Goal: Transaction & Acquisition: Obtain resource

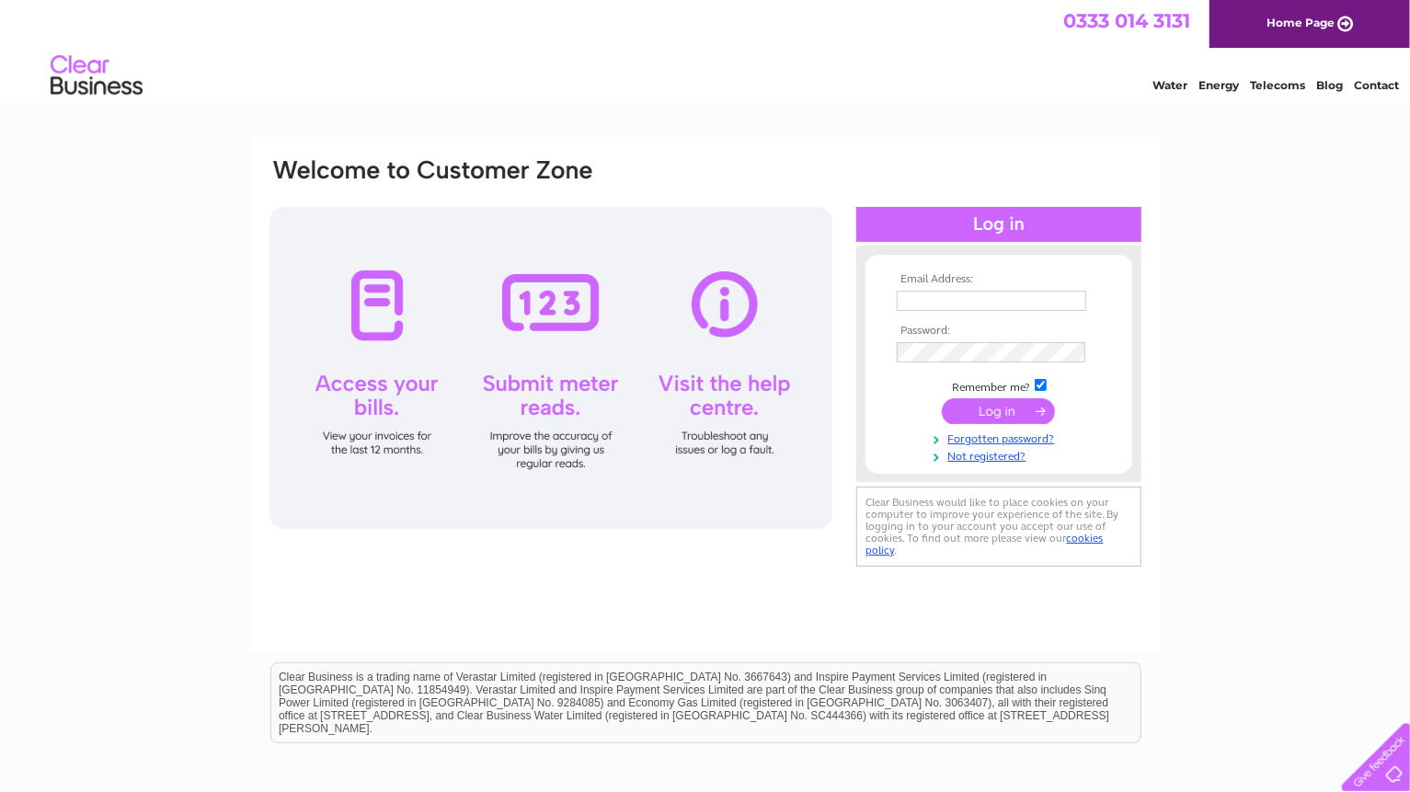
type input "dprout99@btinternet.com"
click at [993, 418] on input "submit" at bounding box center [998, 411] width 113 height 26
click at [995, 417] on input "submit" at bounding box center [998, 411] width 113 height 26
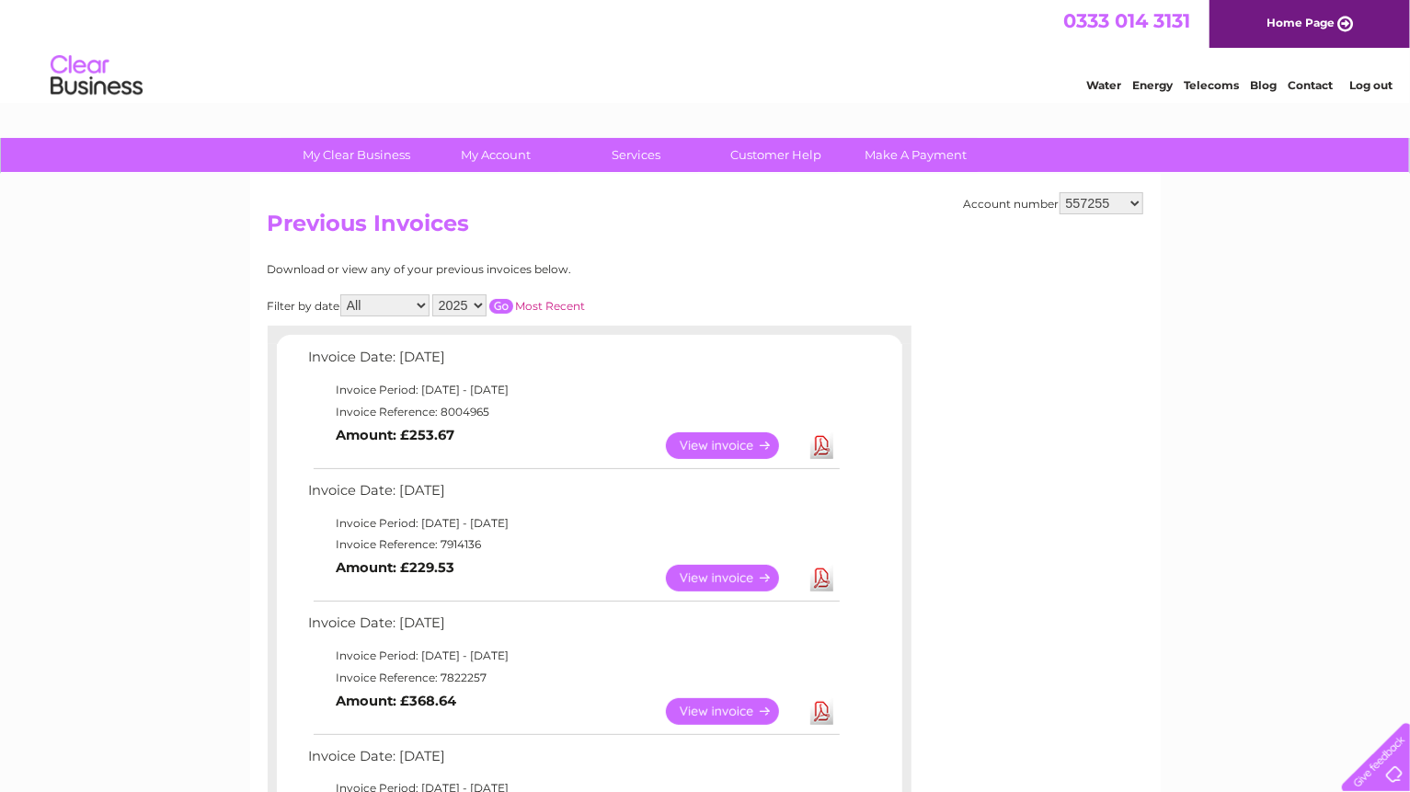
click at [1136, 202] on select "557255 30307136" at bounding box center [1101, 203] width 84 height 22
select select "30307136"
click at [1059, 192] on select "557255 30307136" at bounding box center [1101, 203] width 84 height 22
click at [737, 441] on link "View" at bounding box center [733, 445] width 135 height 27
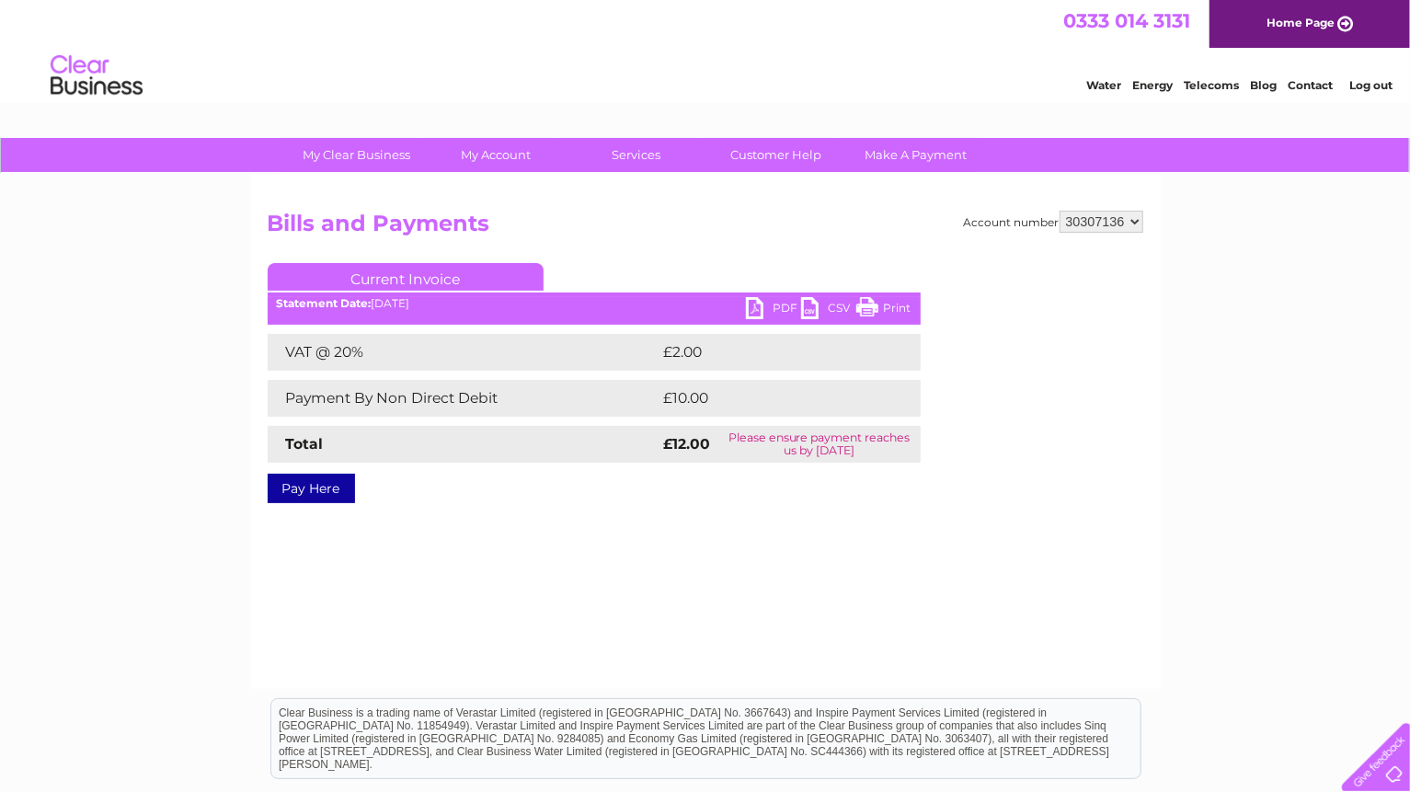
click at [751, 307] on link "PDF" at bounding box center [773, 310] width 55 height 27
click at [764, 312] on link "PDF" at bounding box center [773, 310] width 55 height 27
click at [812, 308] on link "CSV" at bounding box center [828, 310] width 55 height 27
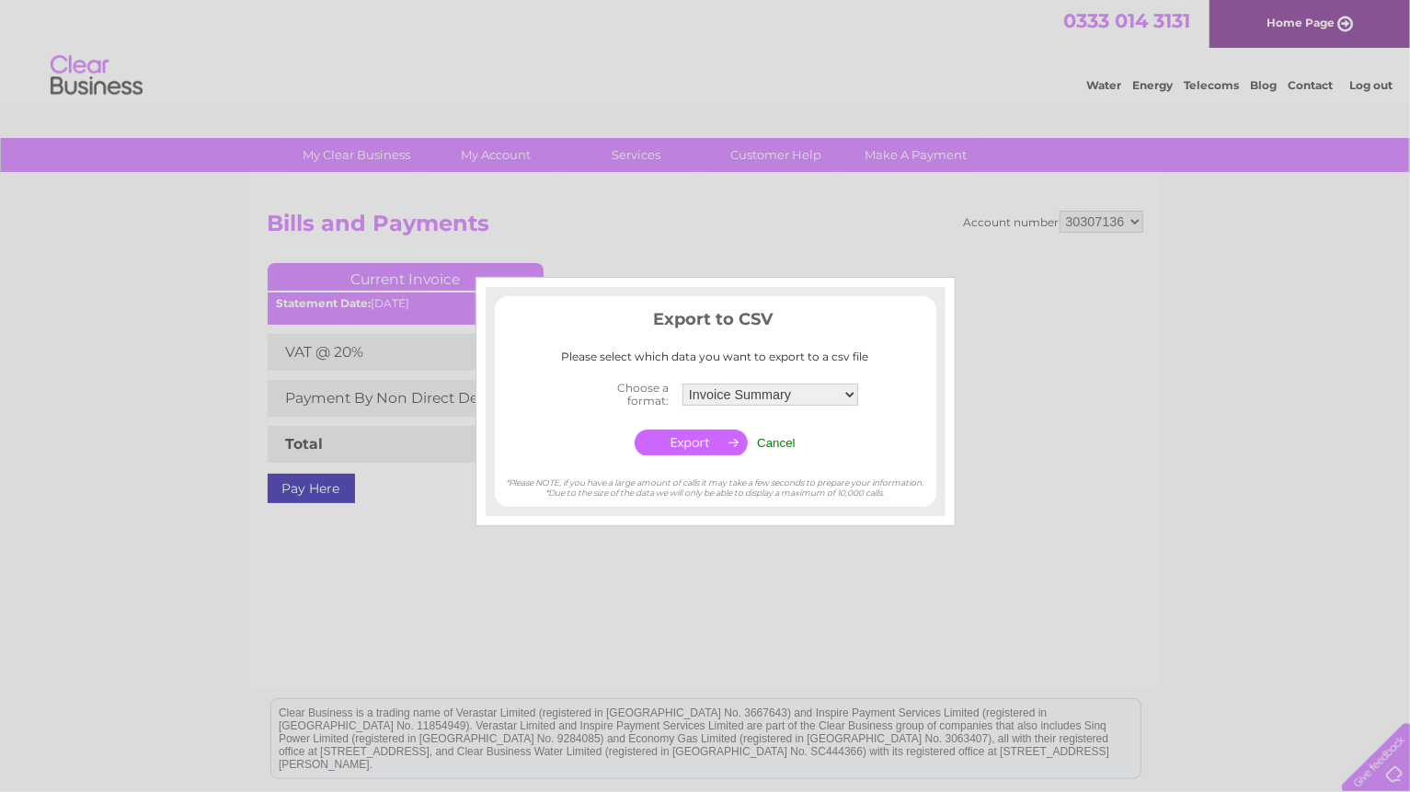
click at [776, 438] on input "Cancel" at bounding box center [776, 443] width 39 height 14
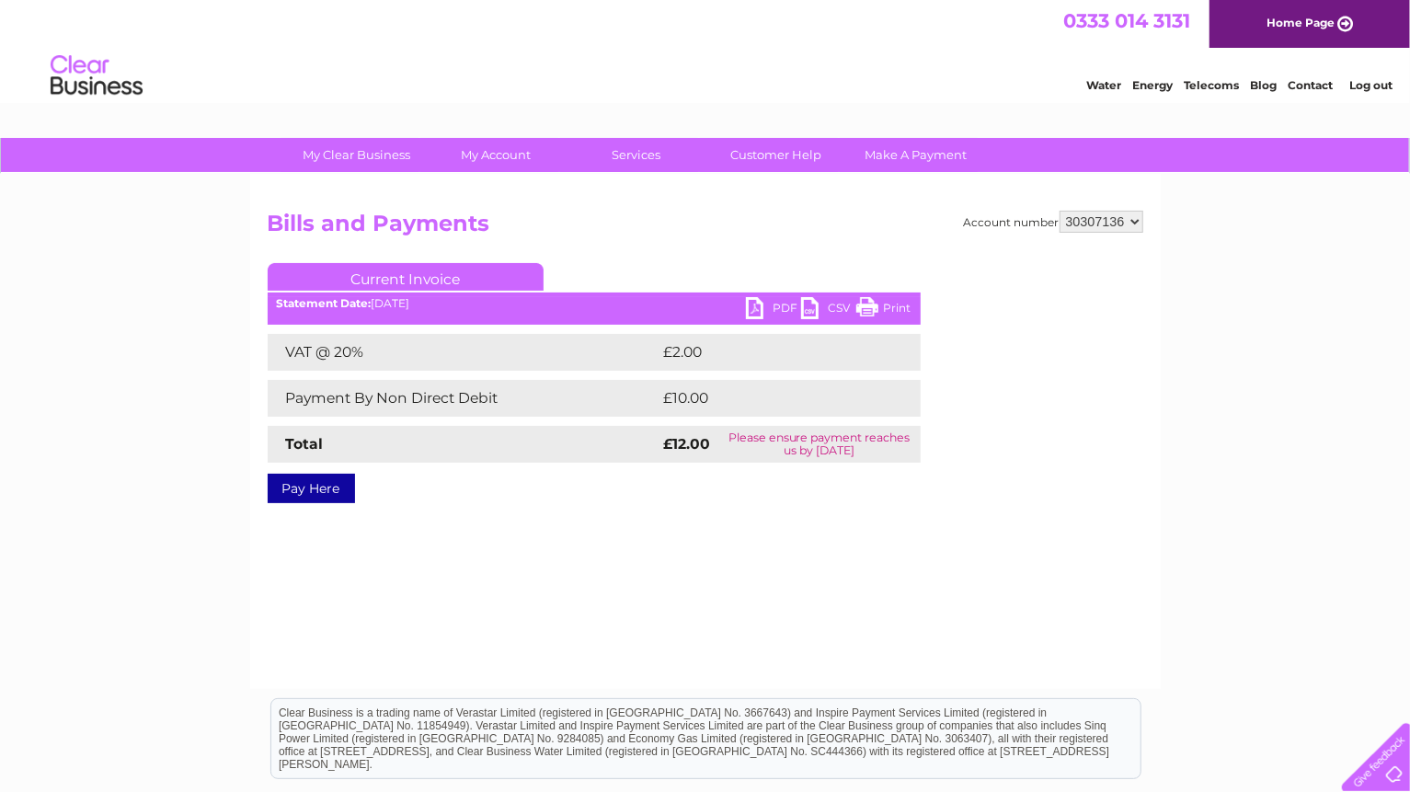
click at [1131, 221] on select "557255 30307136" at bounding box center [1101, 222] width 84 height 22
click at [905, 159] on link "Make A Payment" at bounding box center [916, 155] width 152 height 34
click at [901, 147] on link "Make A Payment" at bounding box center [916, 155] width 152 height 34
click at [322, 485] on link "Pay Here" at bounding box center [311, 488] width 87 height 29
